Goal: Information Seeking & Learning: Learn about a topic

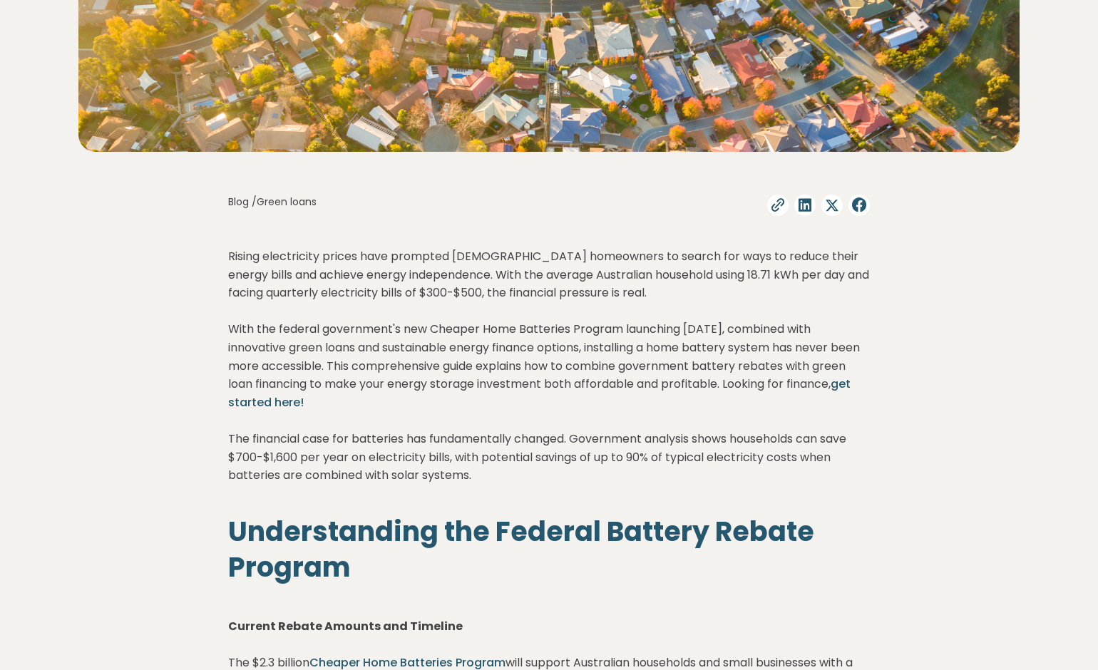
scroll to position [214, 0]
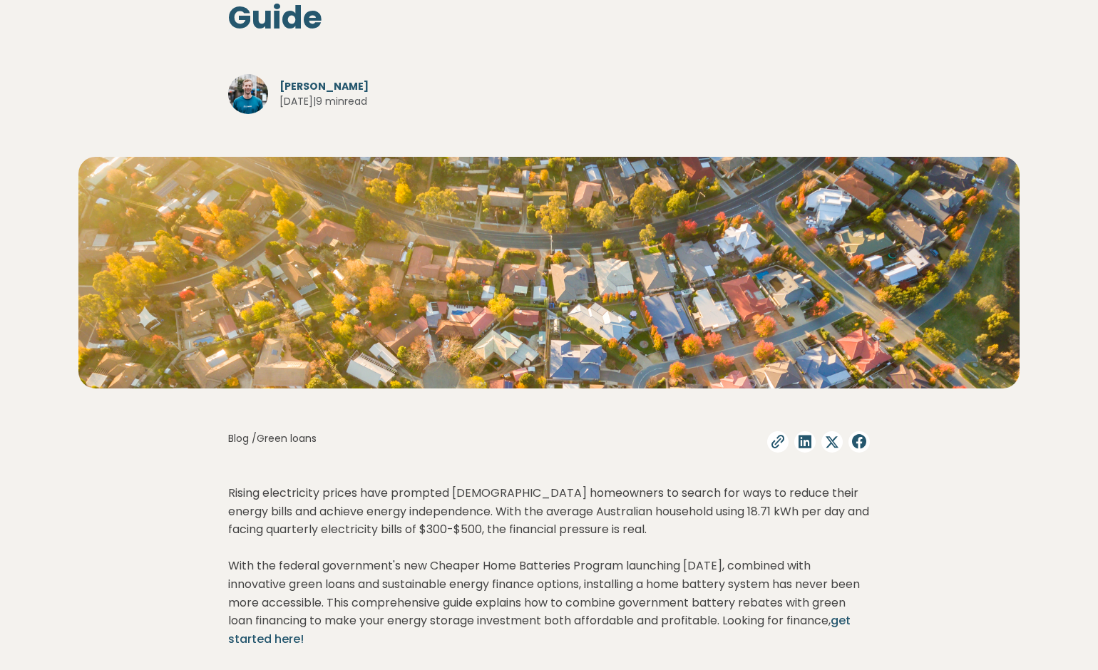
click at [246, 509] on p "Rising electricity prices have prompted [DEMOGRAPHIC_DATA] homeowners to search…" at bounding box center [548, 611] width 641 height 255
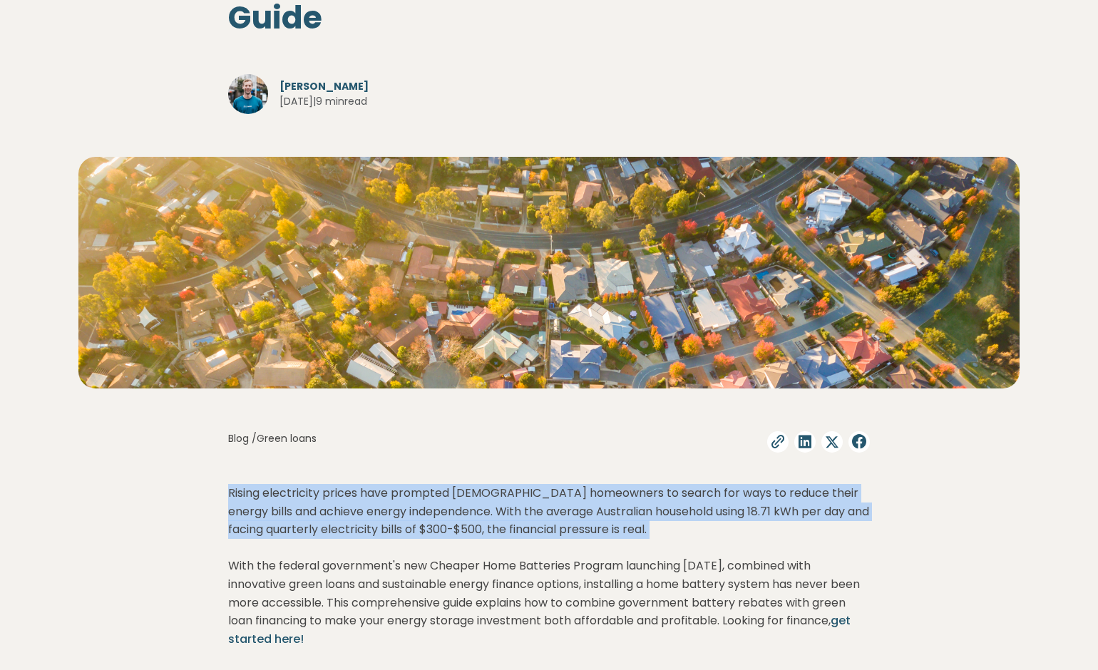
click at [246, 509] on p "Rising electricity prices have prompted Australian homeowners to search for way…" at bounding box center [548, 611] width 641 height 255
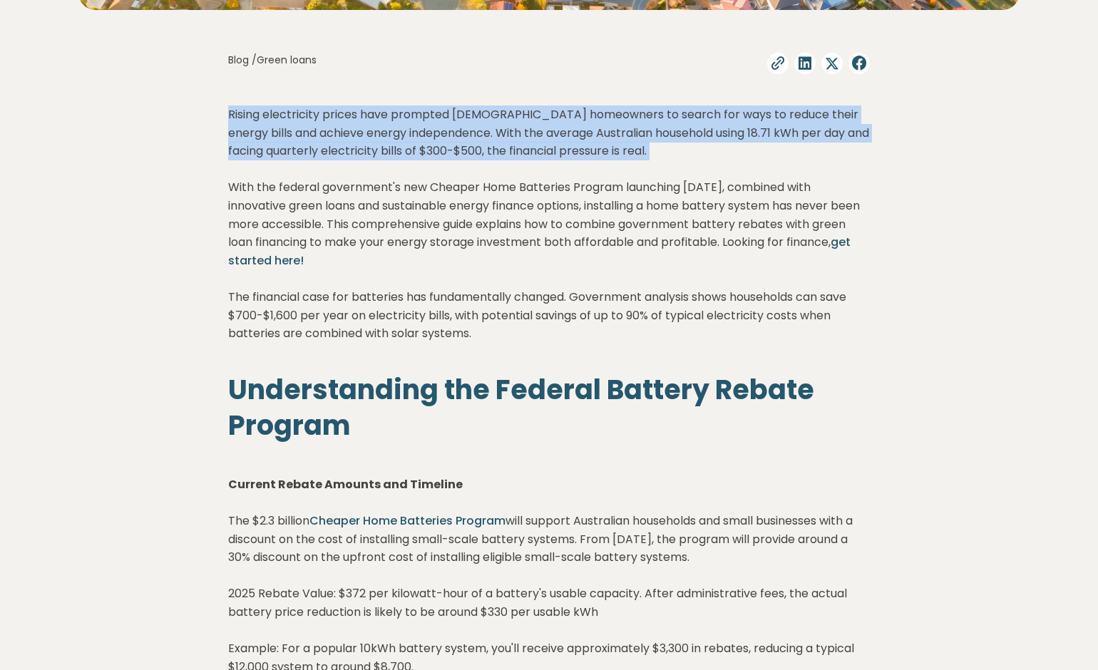
scroll to position [641, 0]
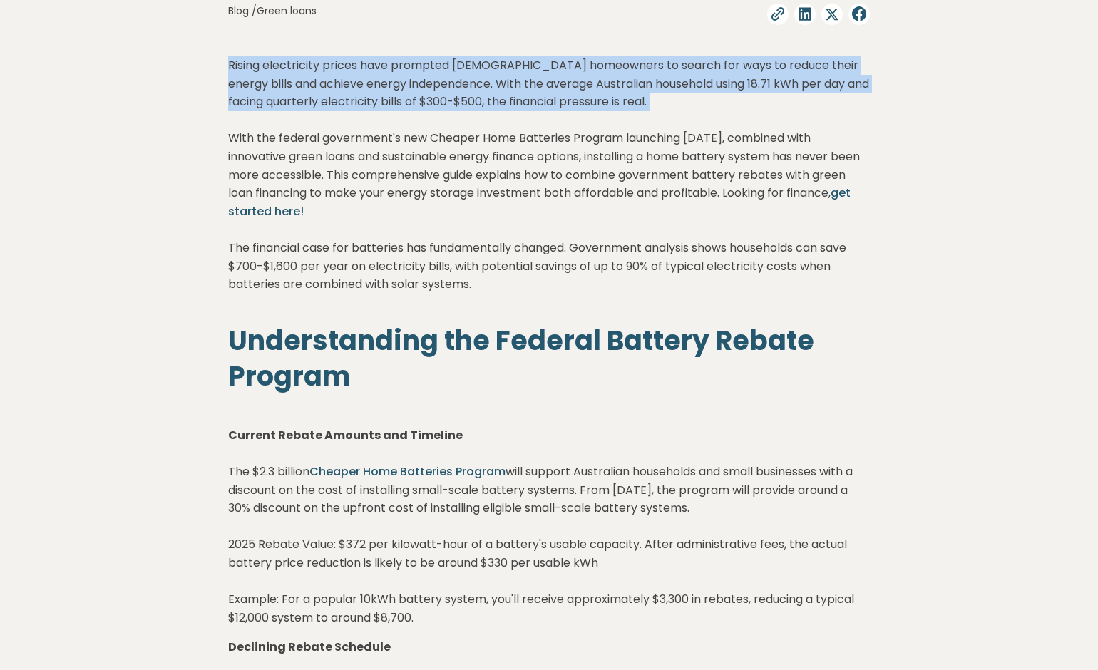
click at [463, 81] on p "Rising electricity prices have prompted Australian homeowners to search for way…" at bounding box center [548, 183] width 641 height 255
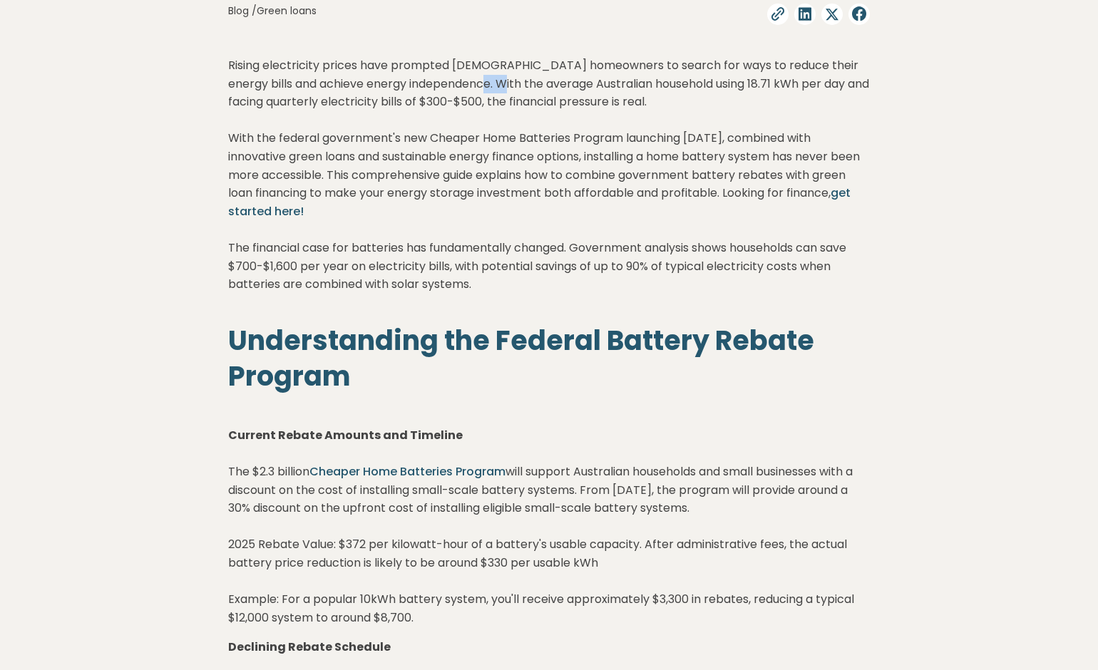
click at [463, 81] on p "Rising electricity prices have prompted Australian homeowners to search for way…" at bounding box center [548, 183] width 641 height 255
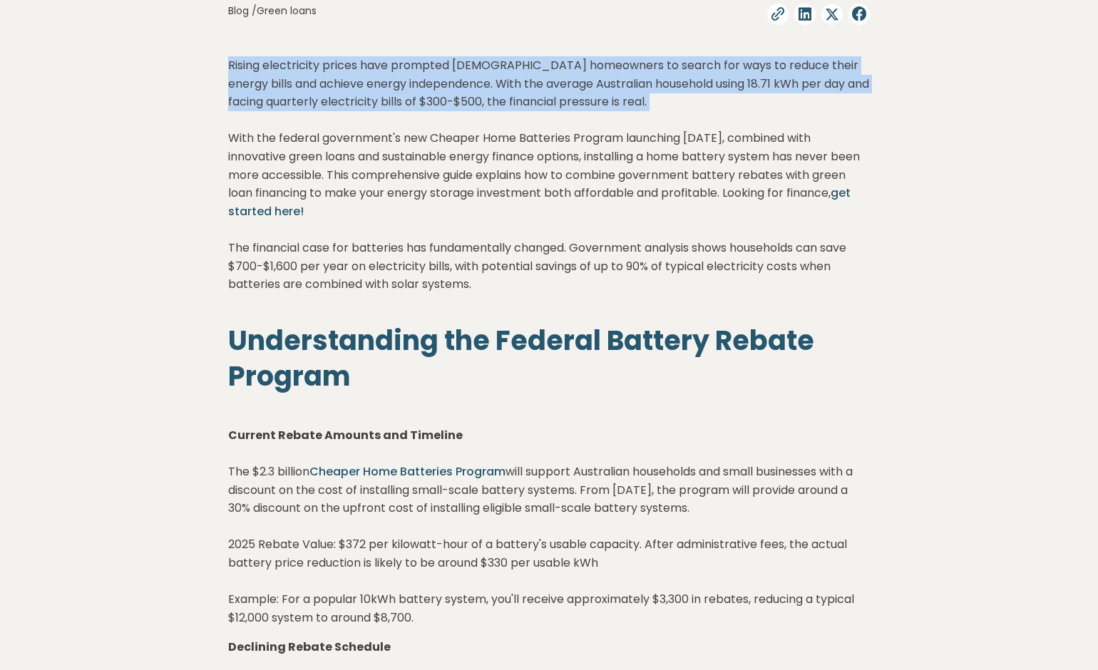
click at [463, 81] on p "Rising electricity prices have prompted Australian homeowners to search for way…" at bounding box center [548, 183] width 641 height 255
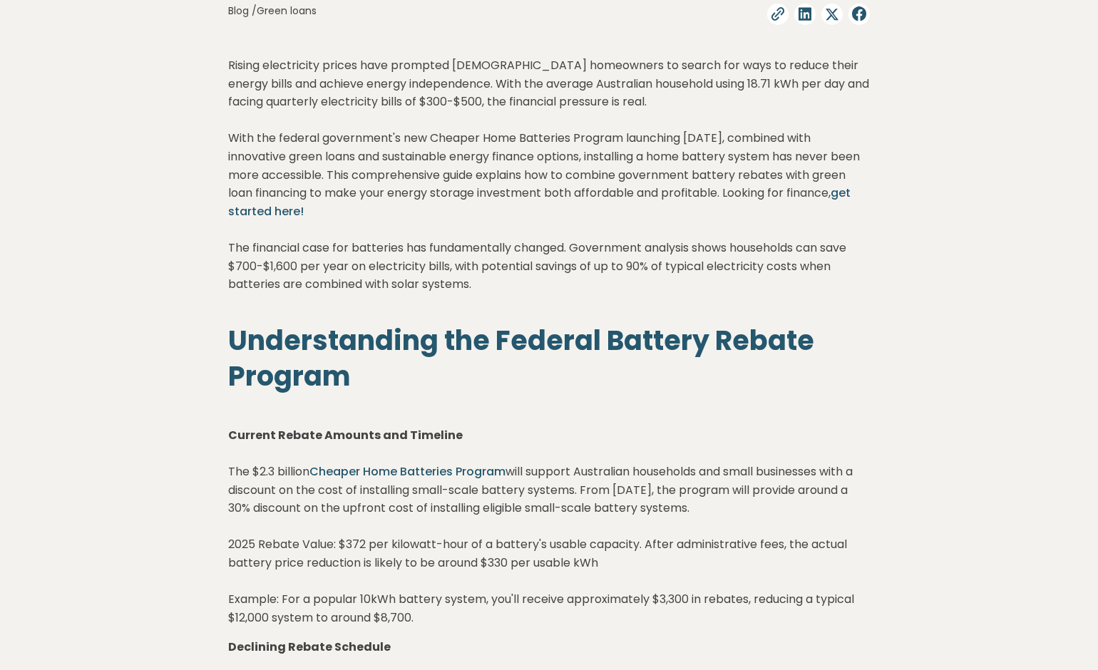
click at [386, 158] on p "Rising electricity prices have prompted Australian homeowners to search for way…" at bounding box center [548, 183] width 641 height 255
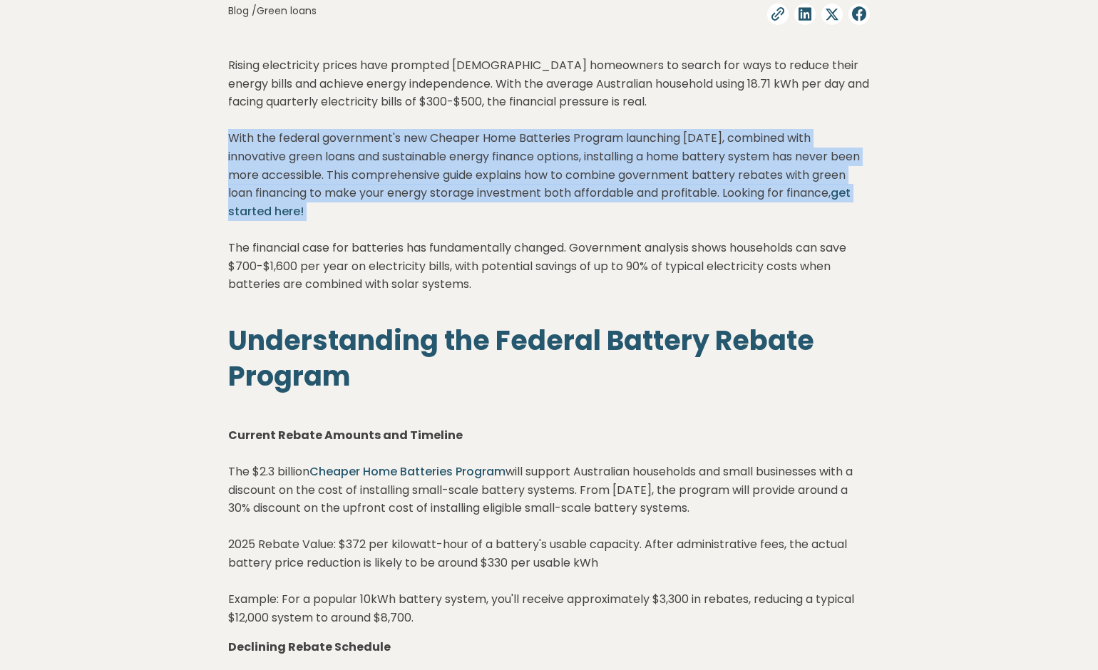
click at [386, 158] on p "Rising electricity prices have prompted Australian homeowners to search for way…" at bounding box center [548, 183] width 641 height 255
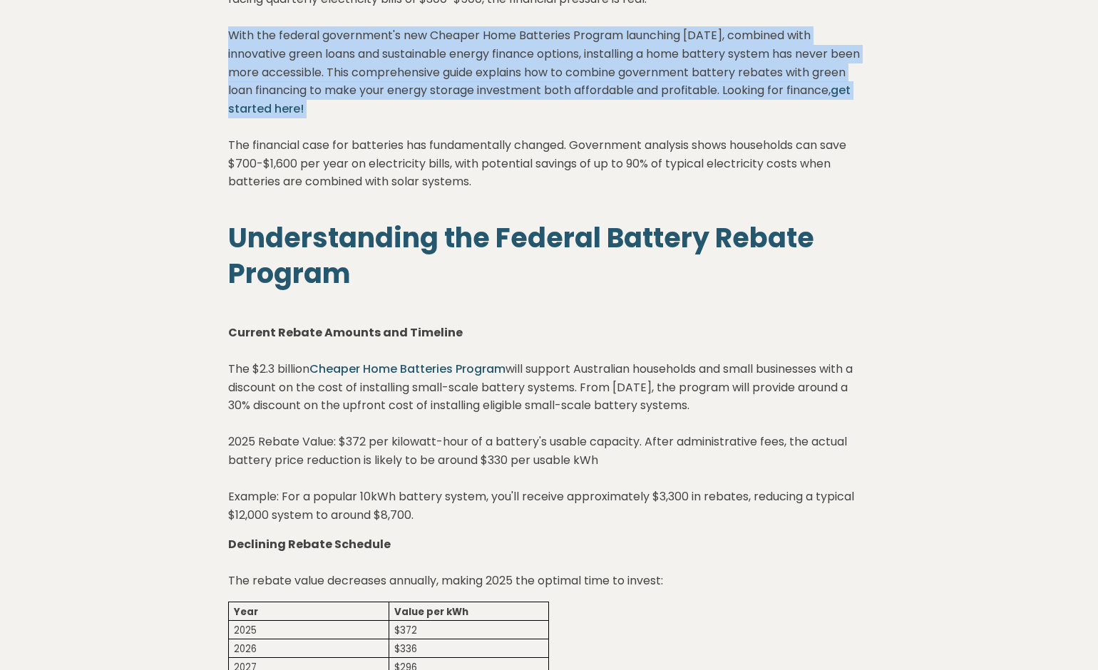
scroll to position [713, 0]
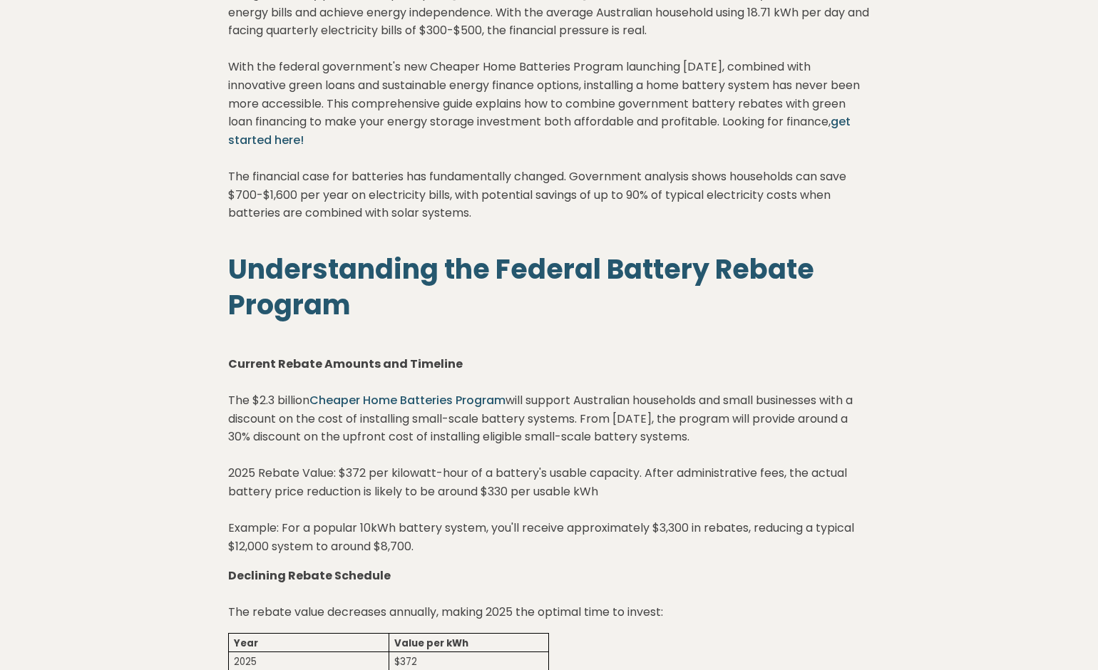
click at [254, 286] on h2 "Understanding the Federal Battery Rebate Program" at bounding box center [548, 287] width 641 height 71
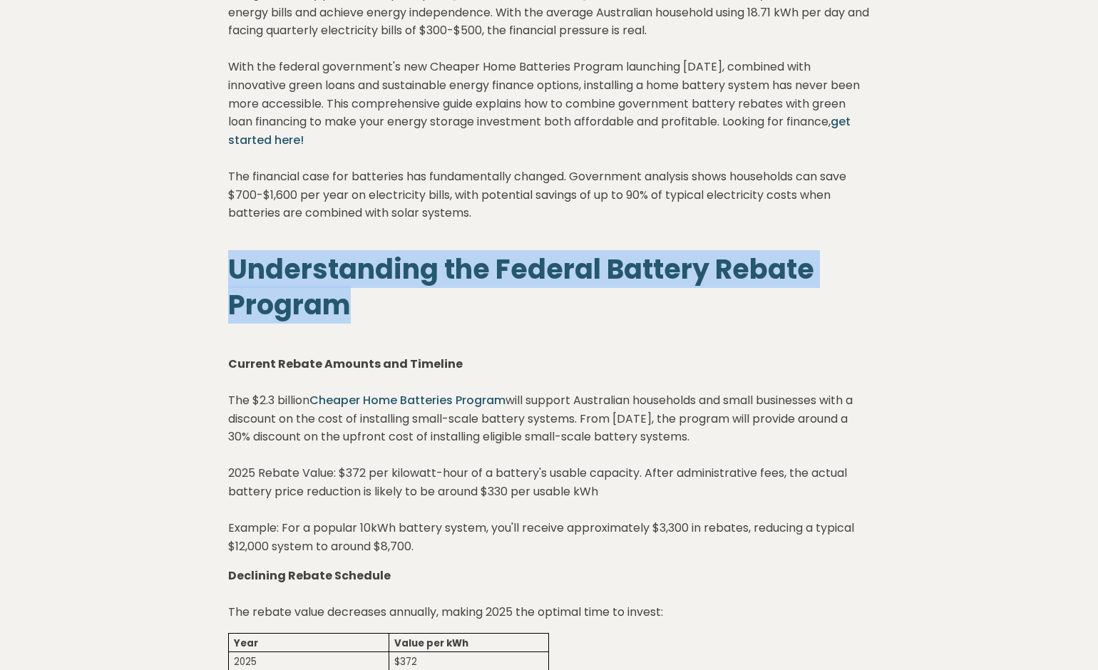
click at [254, 286] on h2 "Understanding the Federal Battery Rebate Program" at bounding box center [548, 287] width 641 height 71
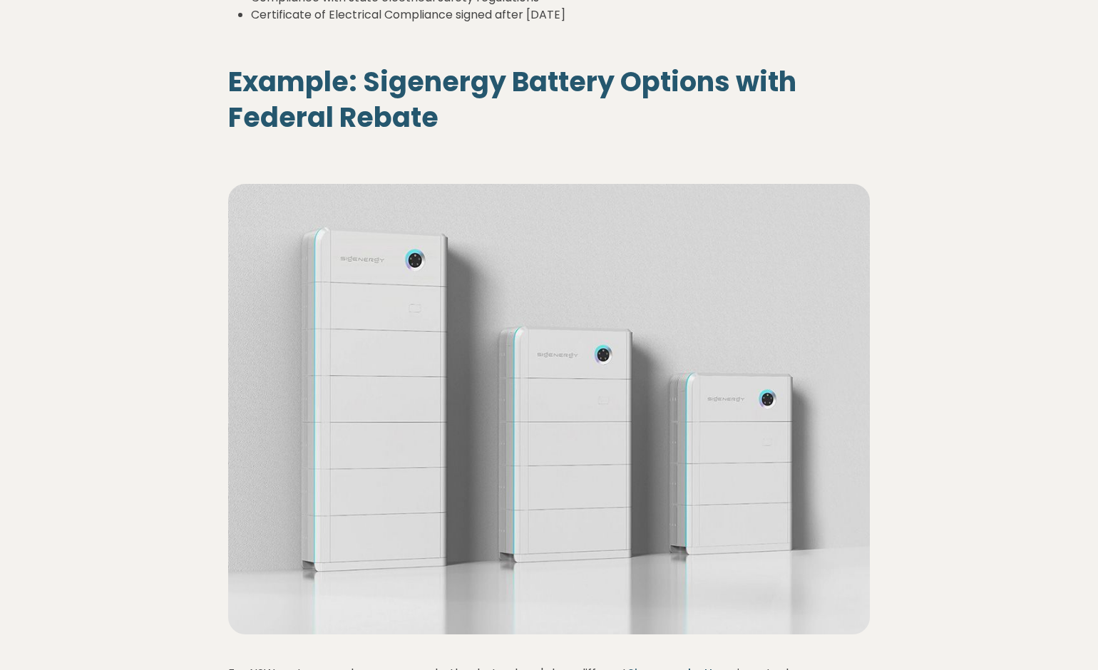
scroll to position [1782, 0]
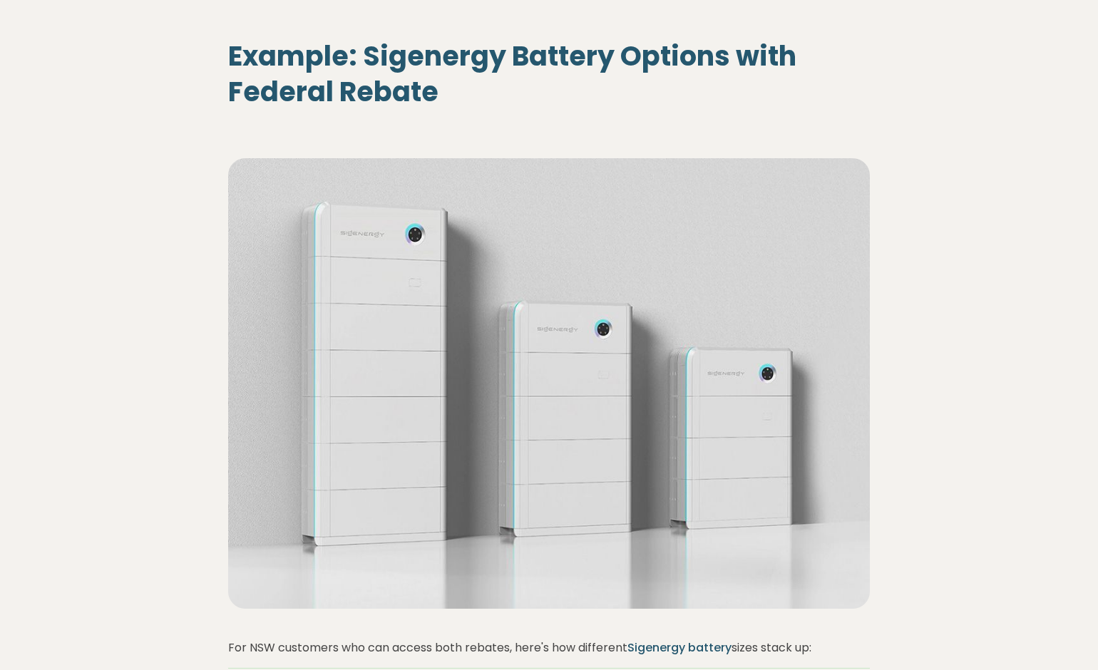
drag, startPoint x: 233, startPoint y: 417, endPoint x: 763, endPoint y: 413, distance: 530.3
drag, startPoint x: 763, startPoint y: 407, endPoint x: 234, endPoint y: 422, distance: 529.8
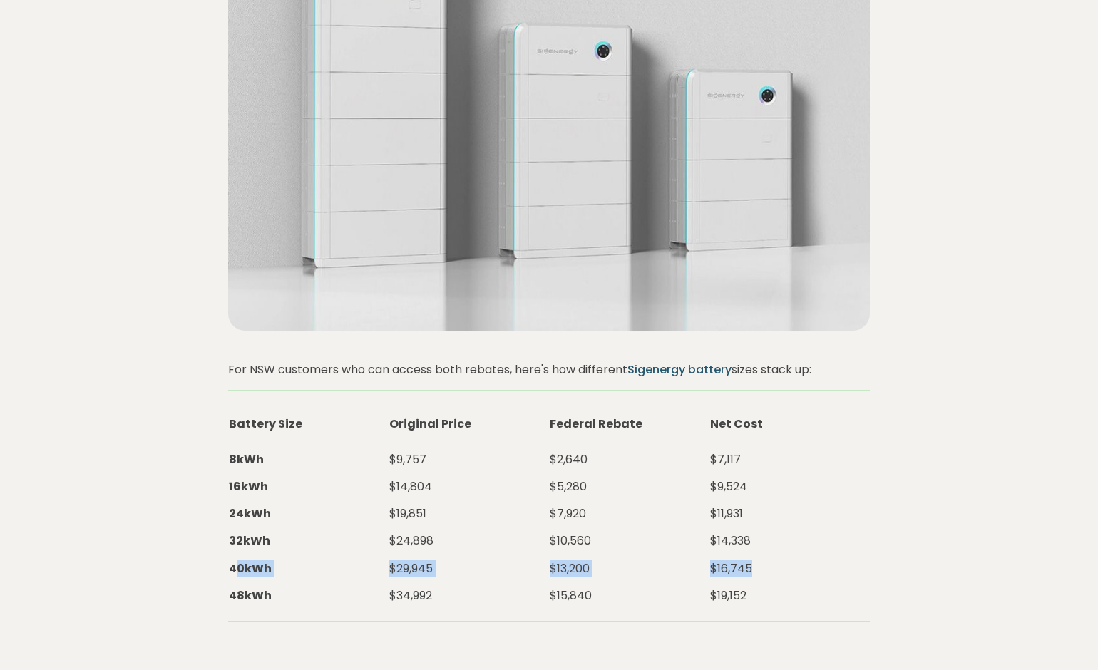
scroll to position [2138, 0]
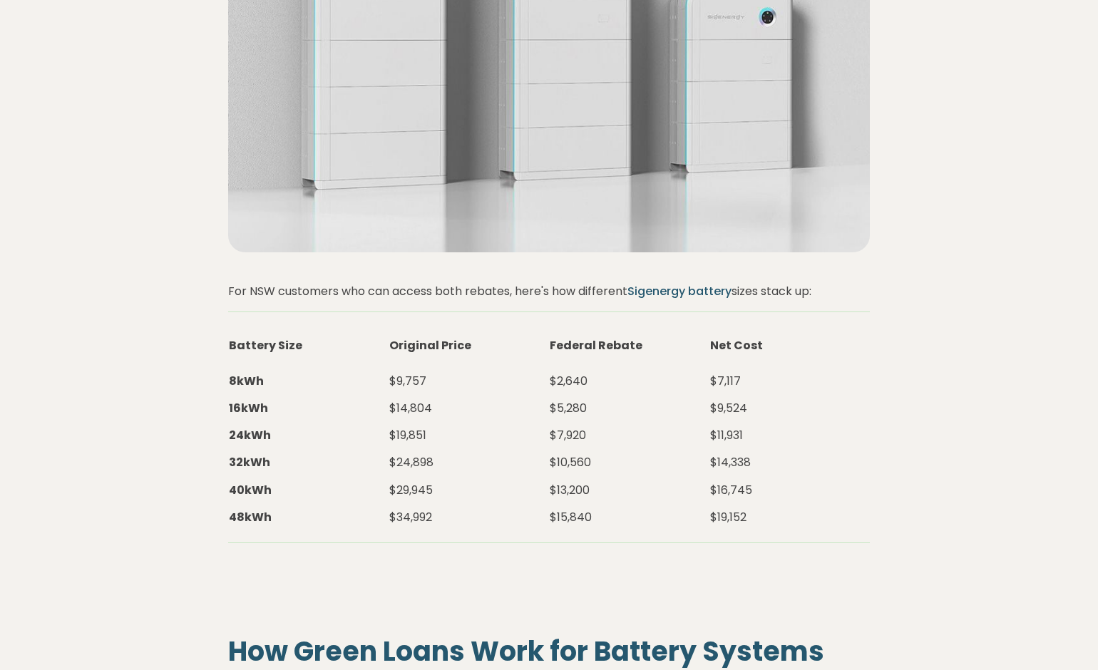
drag, startPoint x: 228, startPoint y: 252, endPoint x: 779, endPoint y: 456, distance: 587.5
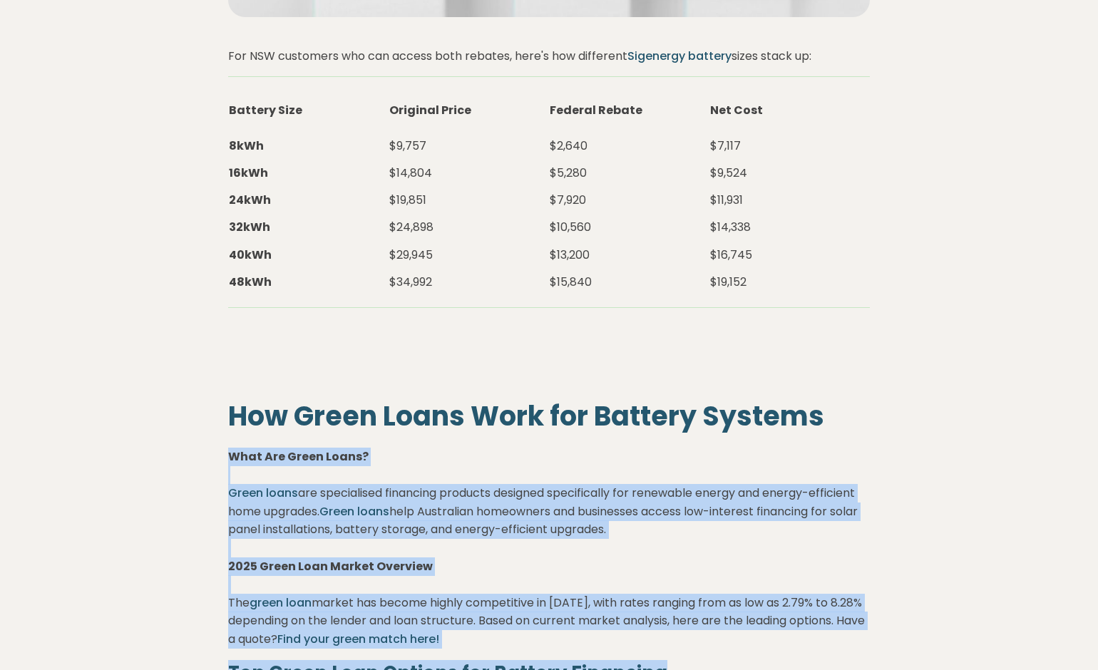
scroll to position [2423, 0]
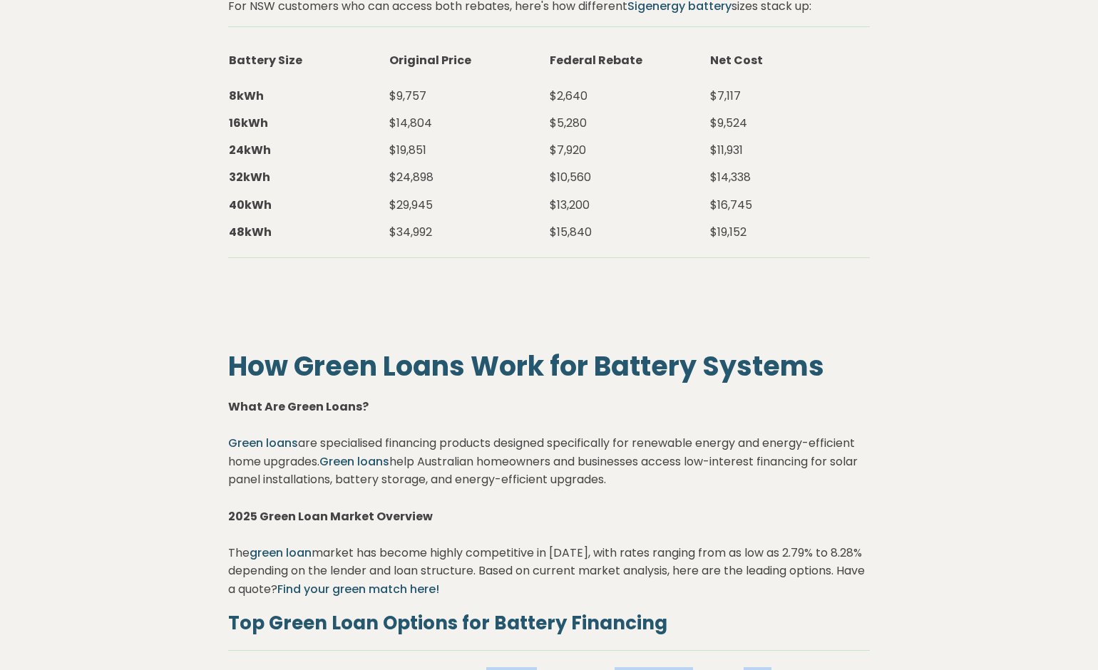
drag, startPoint x: 225, startPoint y: 286, endPoint x: 584, endPoint y: 317, distance: 360.6
drag, startPoint x: 274, startPoint y: 326, endPoint x: 836, endPoint y: 334, distance: 561.7
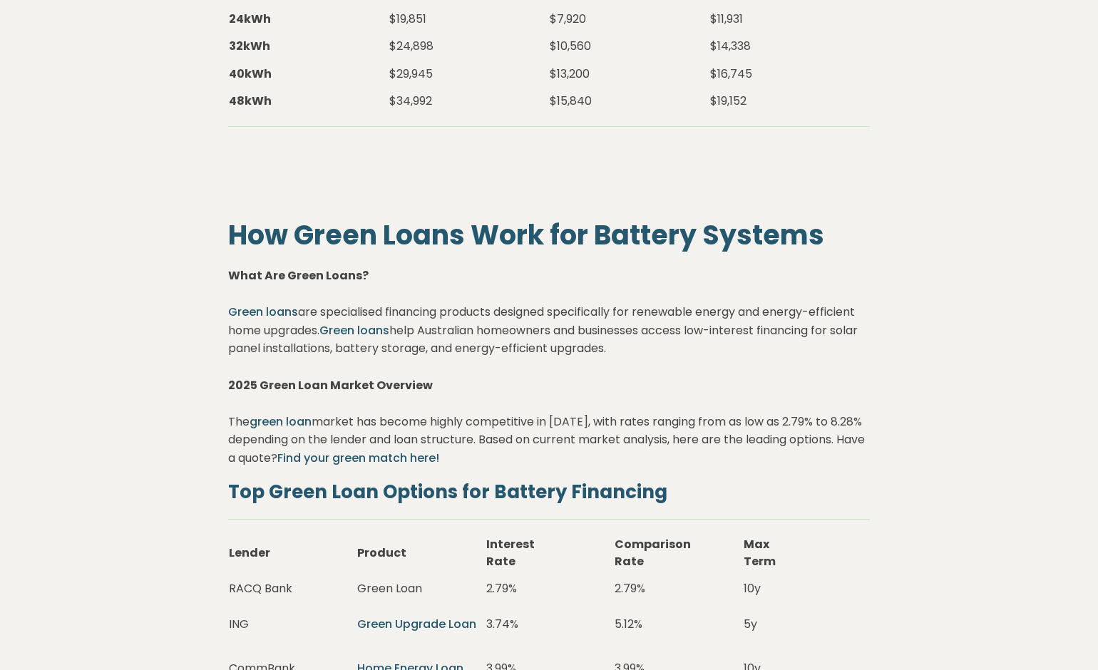
scroll to position [2566, 0]
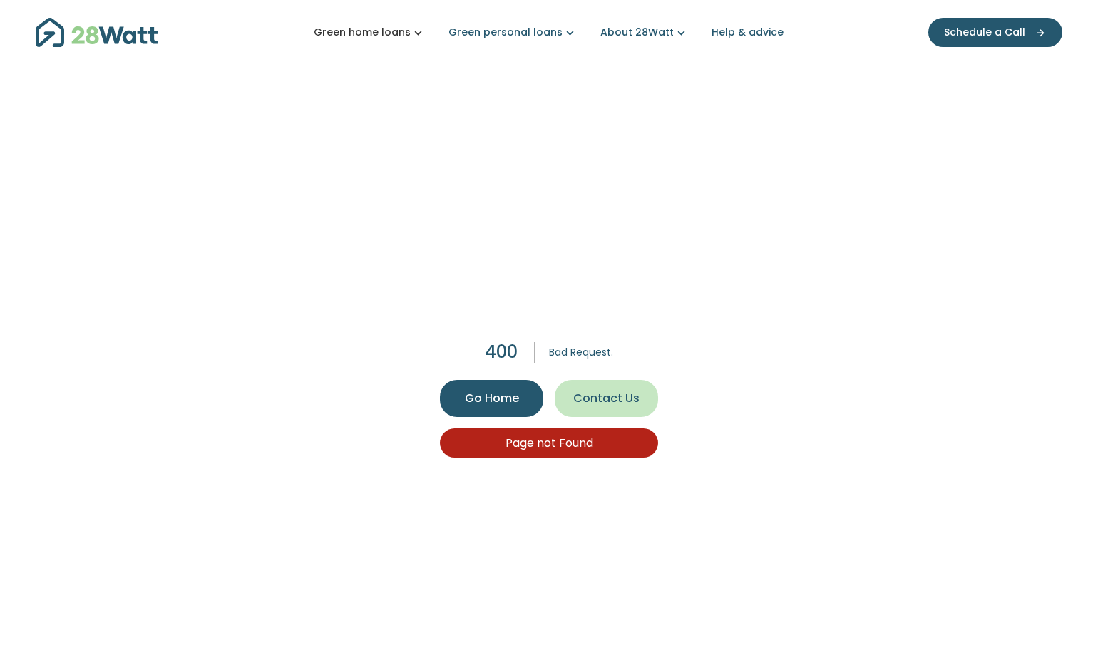
click at [380, 29] on link "Green home loans" at bounding box center [370, 32] width 112 height 15
click at [525, 32] on link "Green personal loans" at bounding box center [512, 32] width 129 height 15
click at [511, 88] on link "Get started" at bounding box center [527, 81] width 168 height 26
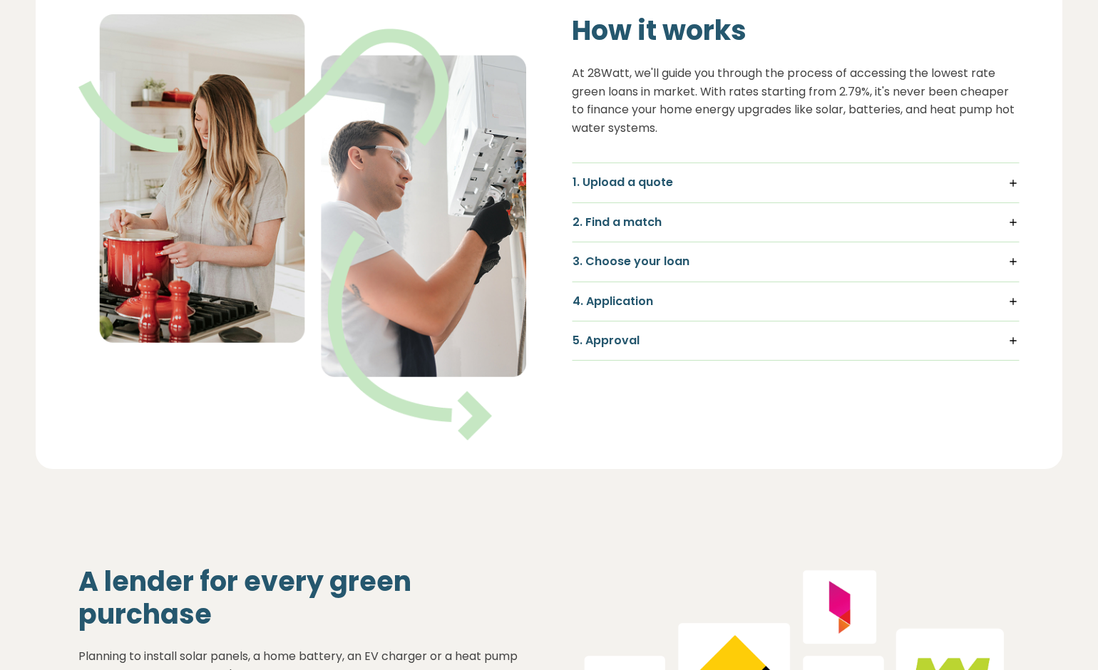
scroll to position [1069, 0]
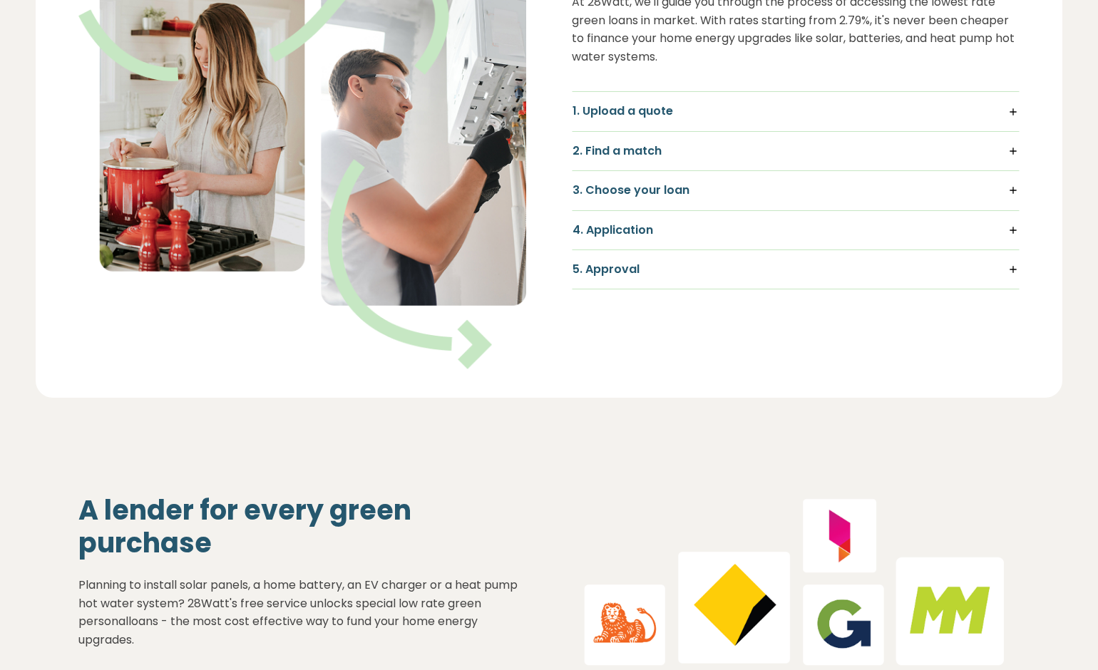
click at [856, 148] on h5 "2. Find a match" at bounding box center [795, 151] width 446 height 16
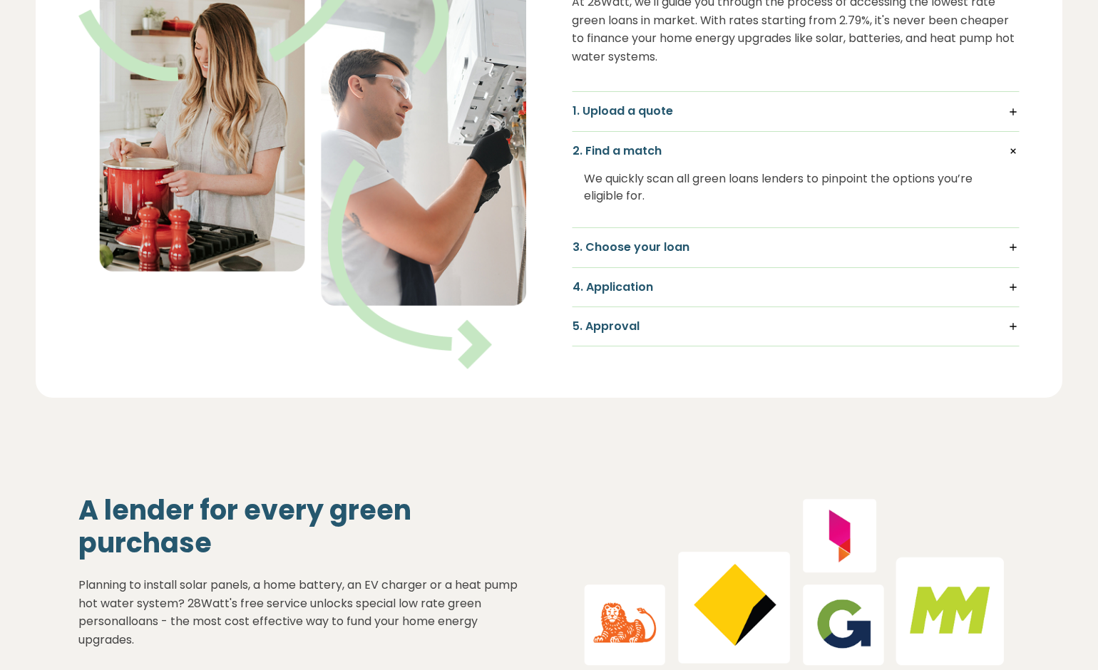
click at [658, 185] on div "We quickly scan all green loans lenders to pinpoint the options you’re eligible…" at bounding box center [795, 187] width 423 height 57
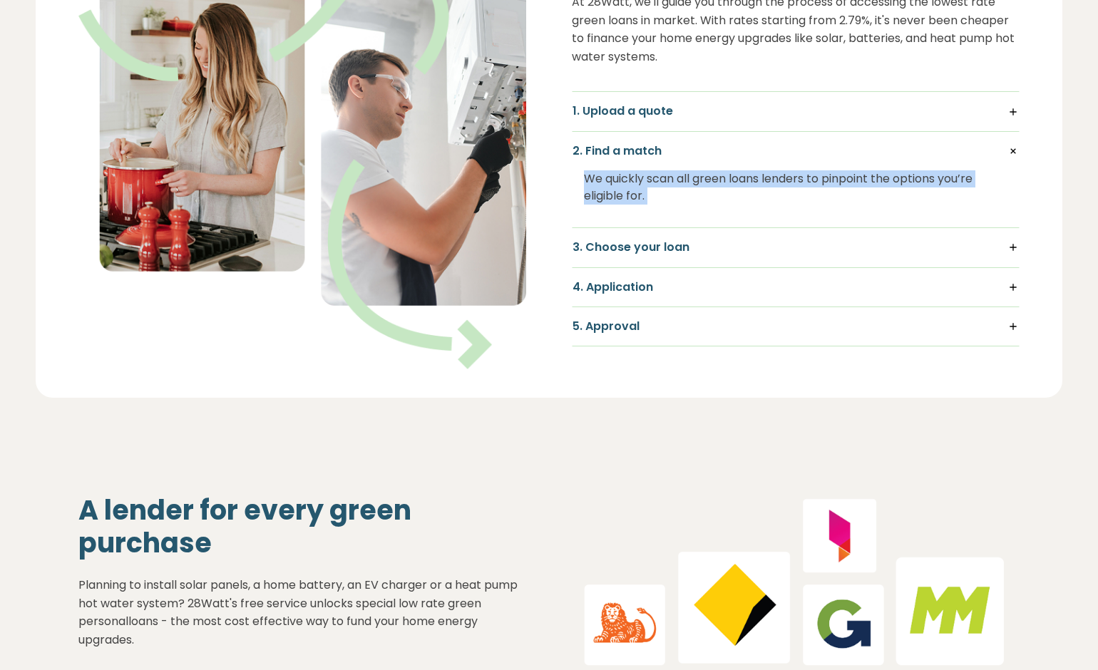
click at [658, 185] on div "We quickly scan all green loans lenders to pinpoint the options you’re eligible…" at bounding box center [795, 187] width 423 height 57
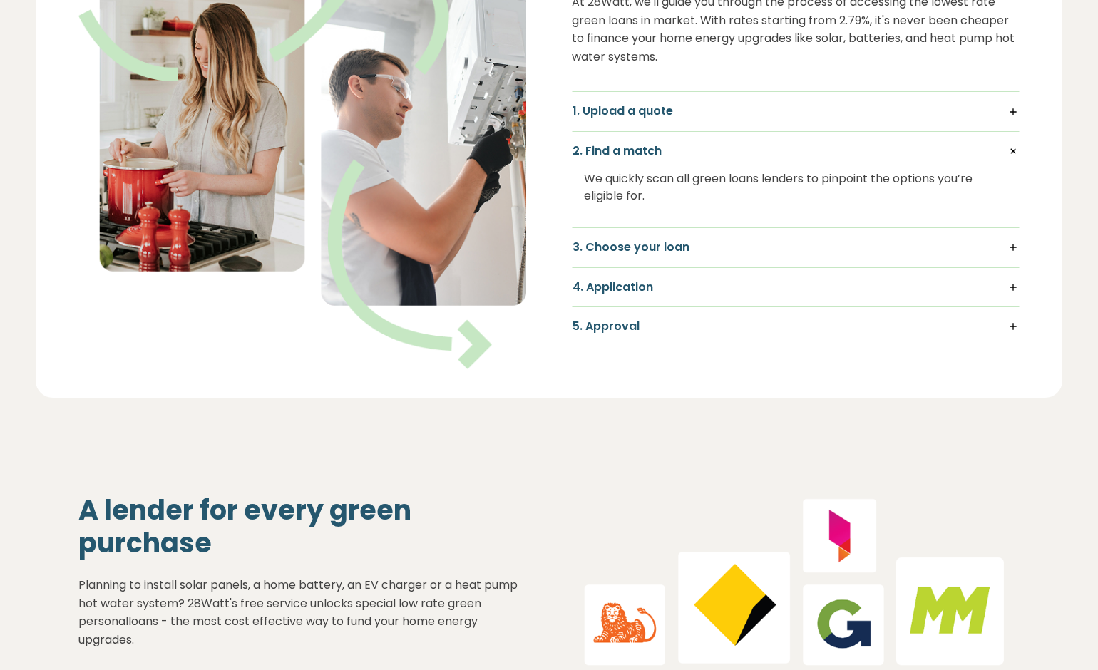
click at [635, 248] on h5 "3. Choose your loan" at bounding box center [795, 247] width 446 height 16
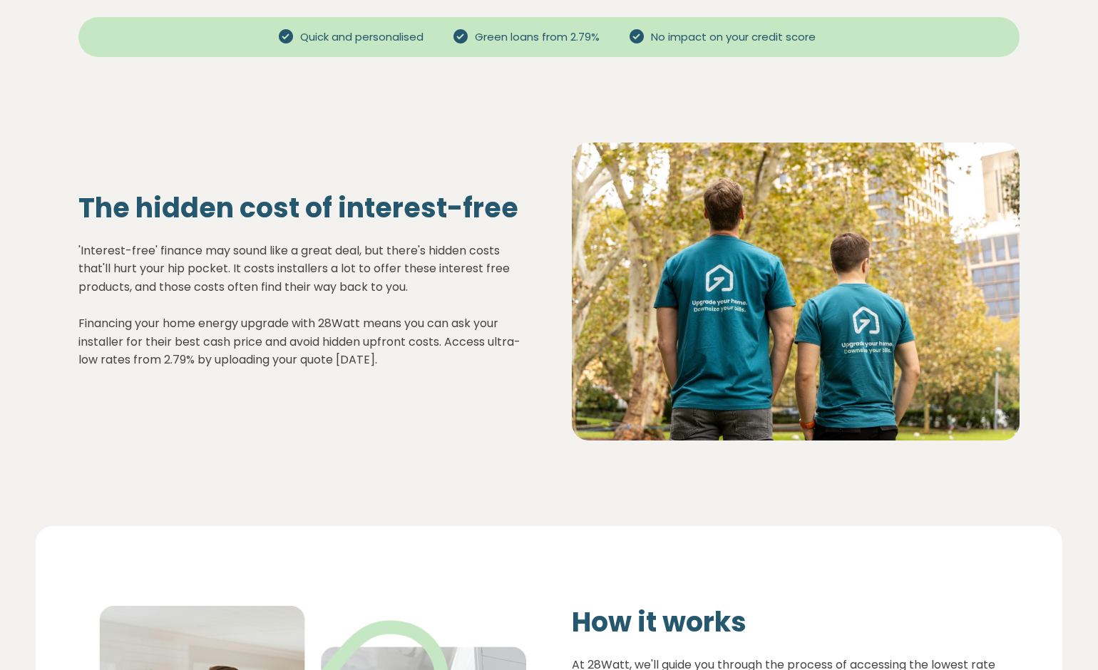
scroll to position [143, 0]
